Goal: Browse casually

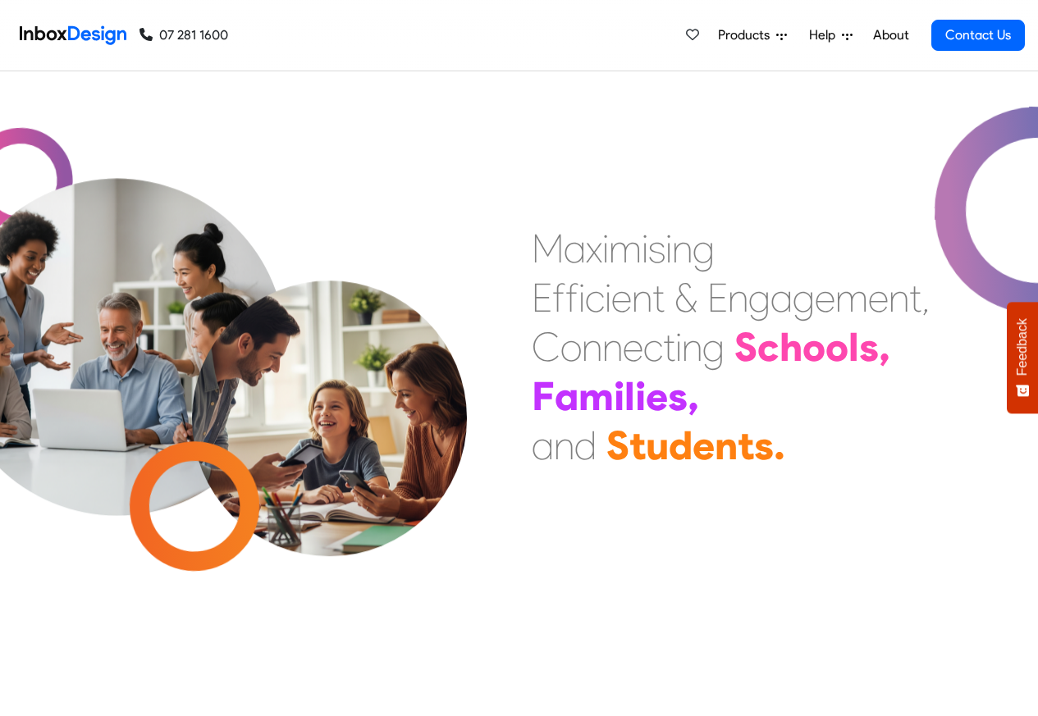
scroll to position [591, 0]
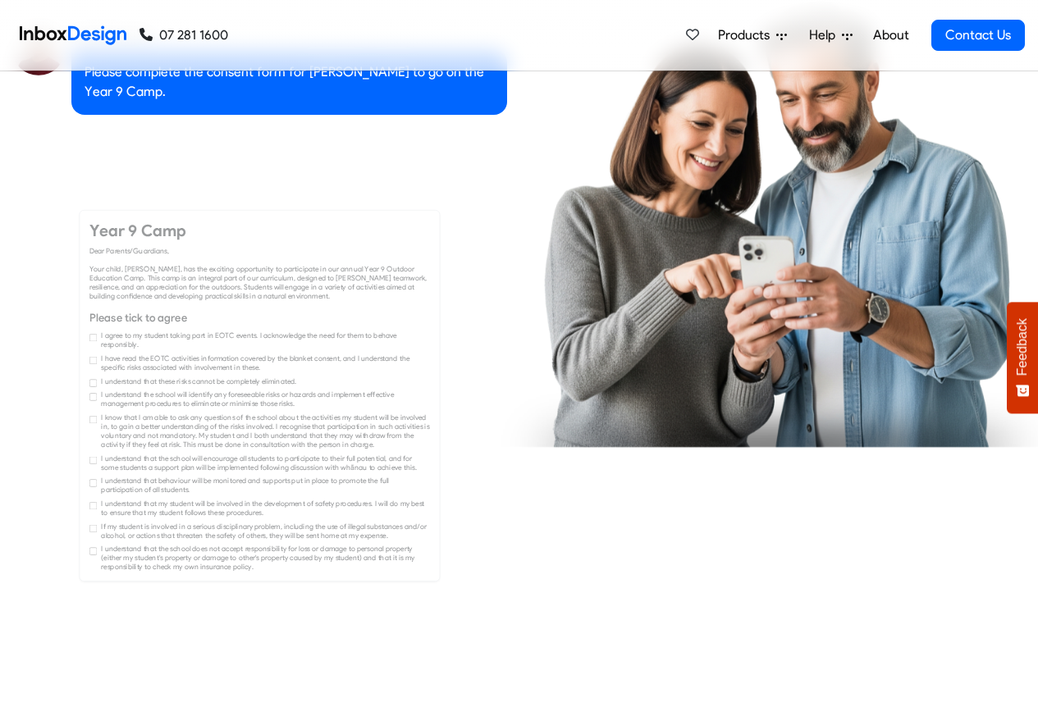
checkbox input "true"
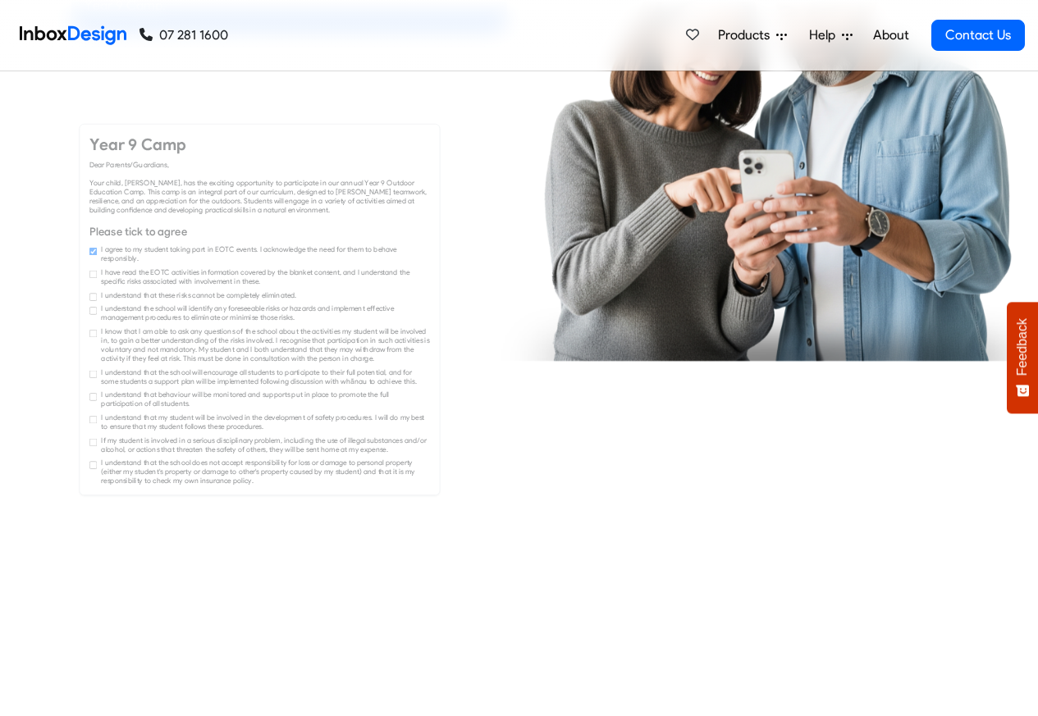
checkbox input "true"
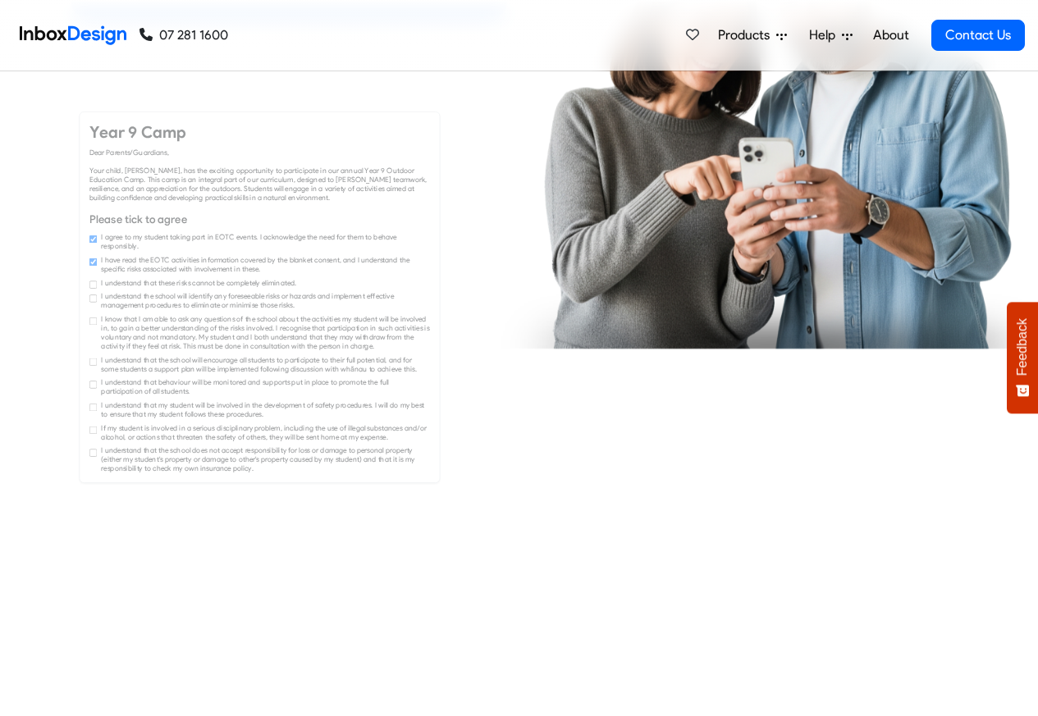
checkbox input "true"
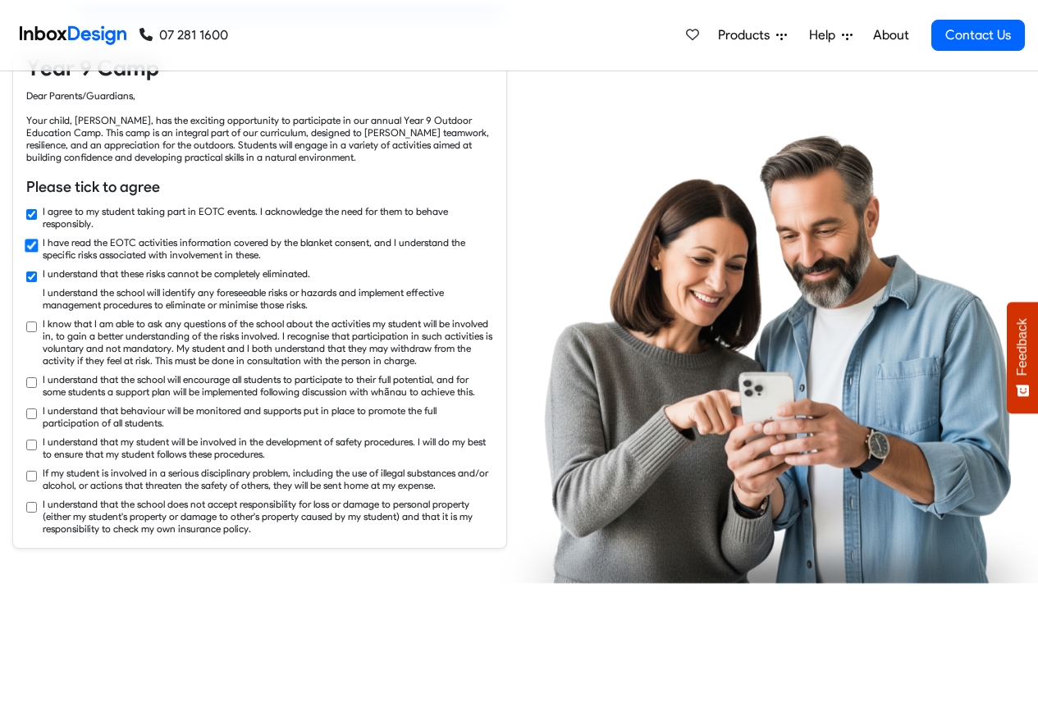
checkbox input "true"
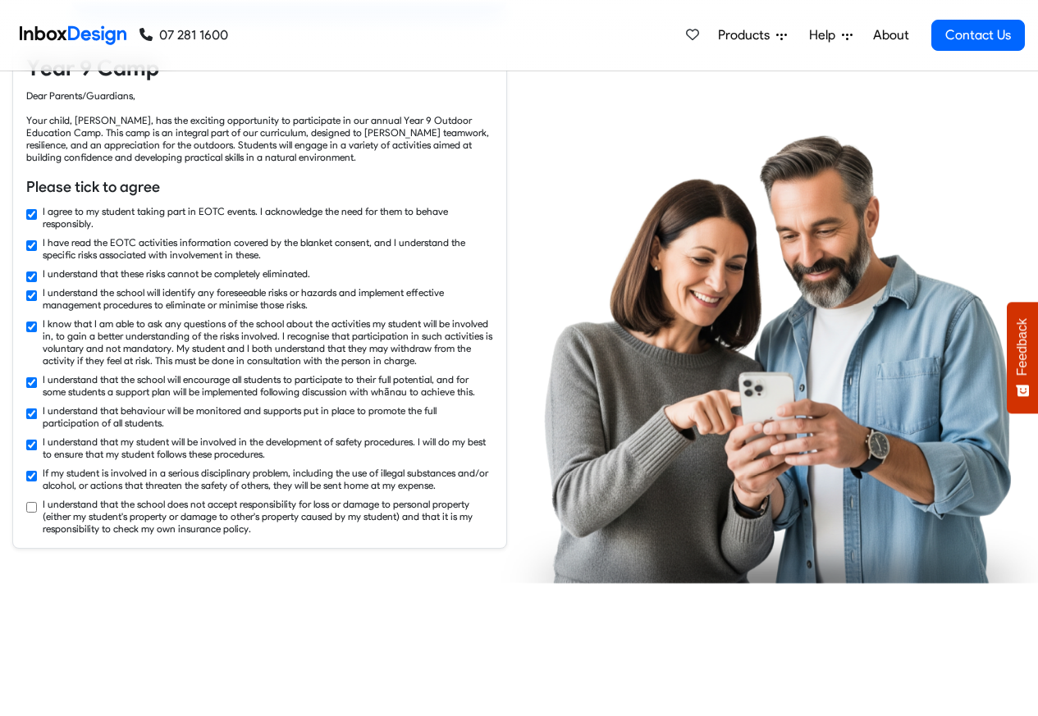
checkbox input "true"
